Goal: Task Accomplishment & Management: Manage account settings

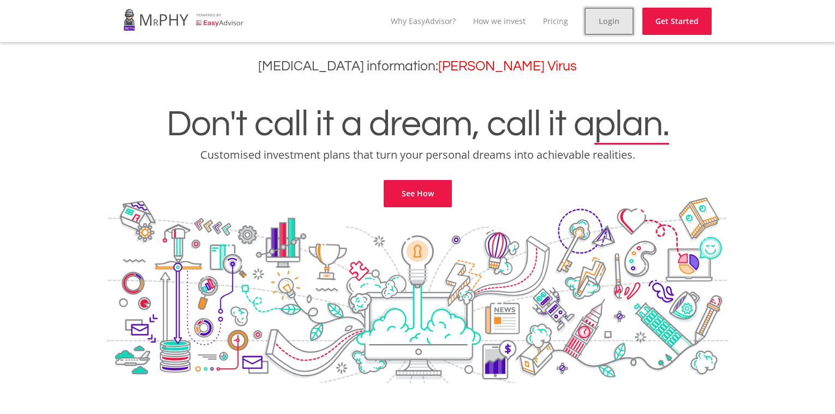
click at [604, 21] on link "Login" at bounding box center [609, 21] width 49 height 27
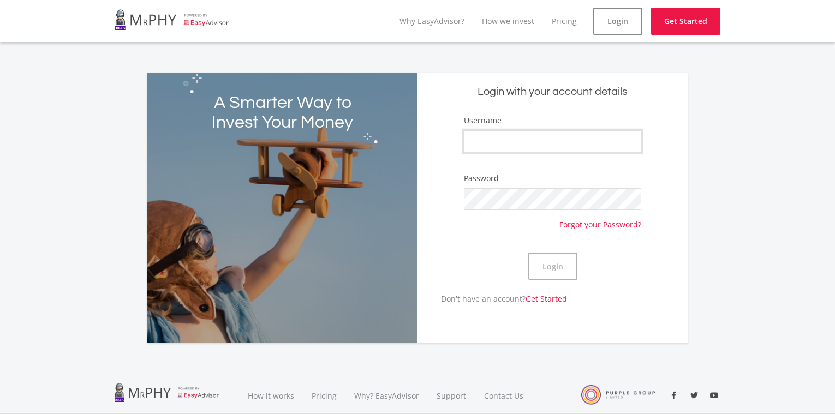
click at [521, 141] on input "Username" at bounding box center [553, 141] width 178 height 22
click at [528, 253] on button "Login" at bounding box center [552, 266] width 49 height 27
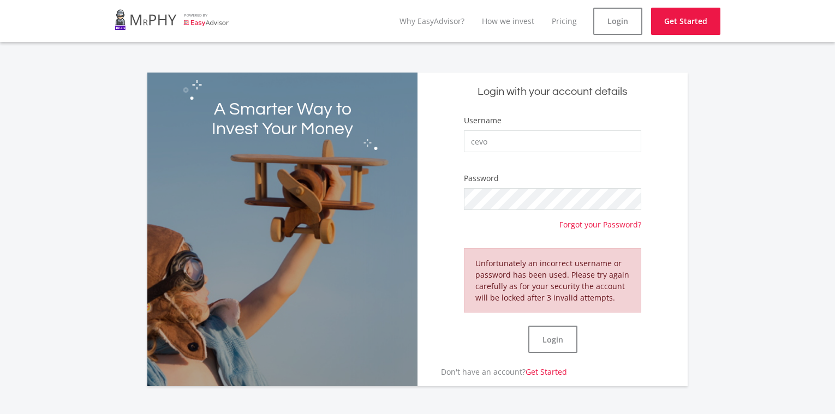
click at [704, 170] on div "A Smarter Way to Invest Your Money Login with your account details Username cev…" at bounding box center [417, 223] width 622 height 327
drag, startPoint x: 476, startPoint y: 146, endPoint x: 433, endPoint y: 146, distance: 42.6
click at [464, 146] on input "cevo" at bounding box center [553, 141] width 178 height 22
type input "Cevo"
click at [713, 193] on div "A Smarter Way to Invest Your Money Login with your account details Username Cev…" at bounding box center [417, 223] width 622 height 327
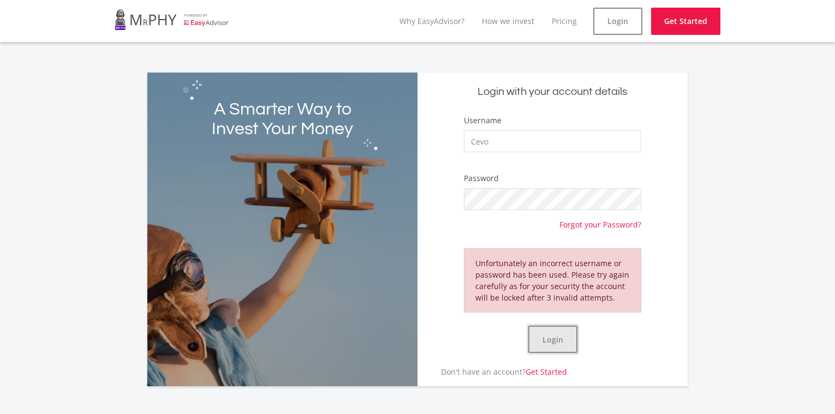
click at [545, 344] on button "Login" at bounding box center [552, 339] width 49 height 27
click at [528, 326] on button "Login" at bounding box center [552, 339] width 49 height 27
click at [669, 25] on link "Get Started" at bounding box center [685, 21] width 69 height 27
